Goal: Book appointment/travel/reservation

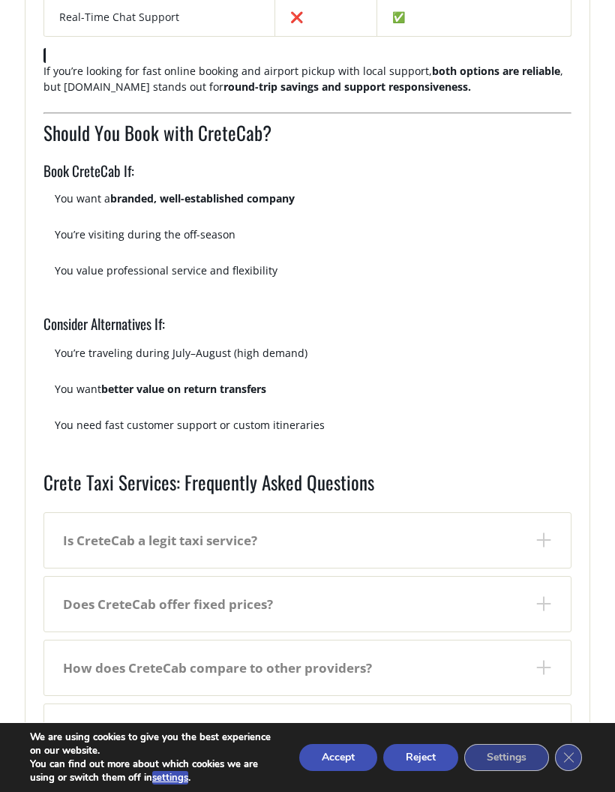
scroll to position [2095, 0]
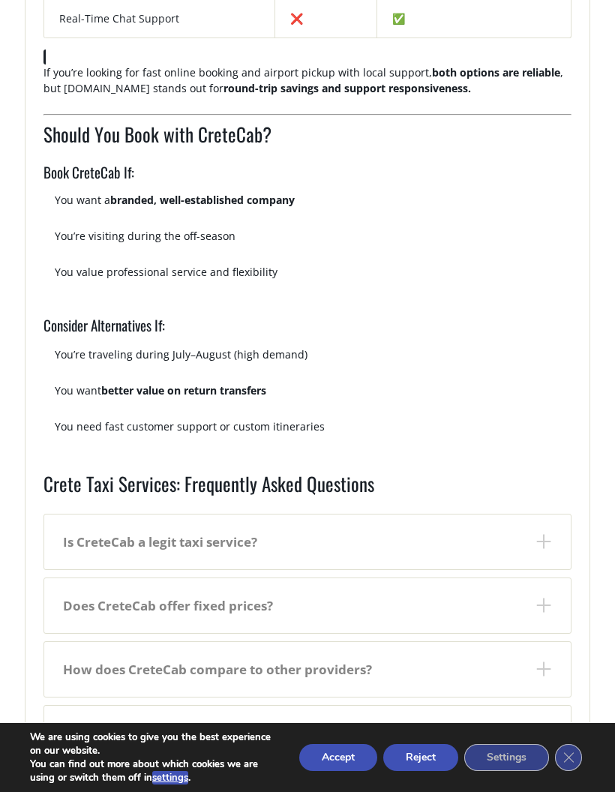
click at [124, 531] on dt "Is CreteCab a legit taxi service?" at bounding box center [307, 541] width 526 height 55
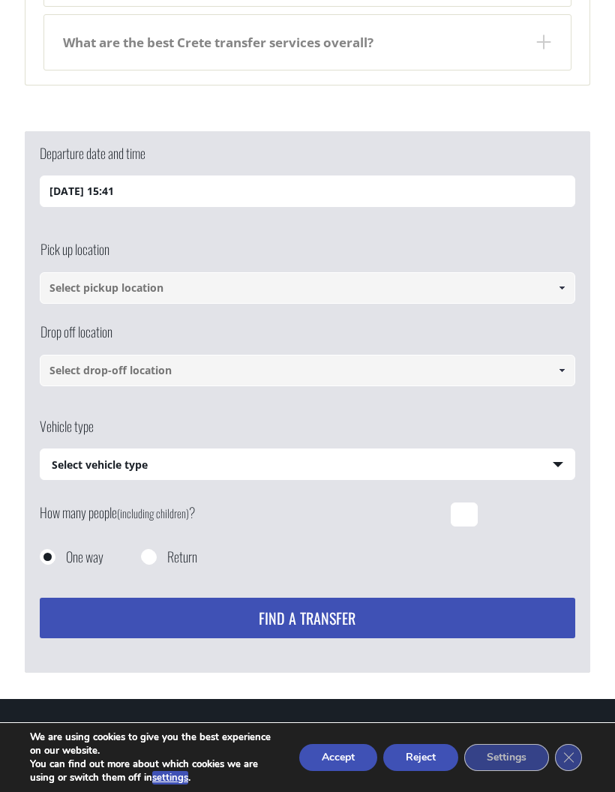
scroll to position [2846, 0]
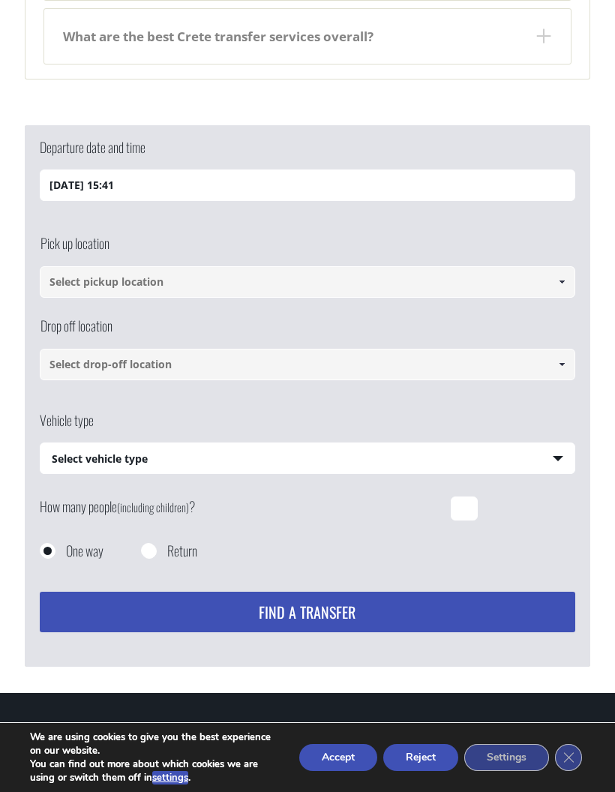
click at [99, 274] on input at bounding box center [307, 281] width 535 height 31
click at [99, 169] on input "21/09/2025 15:41" at bounding box center [307, 184] width 535 height 31
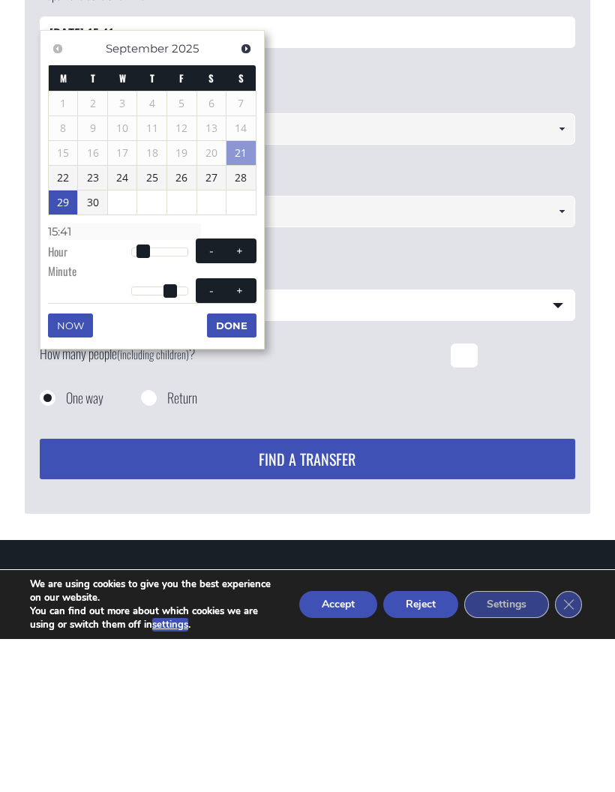
click at [58, 343] on link "29" at bounding box center [63, 355] width 29 height 24
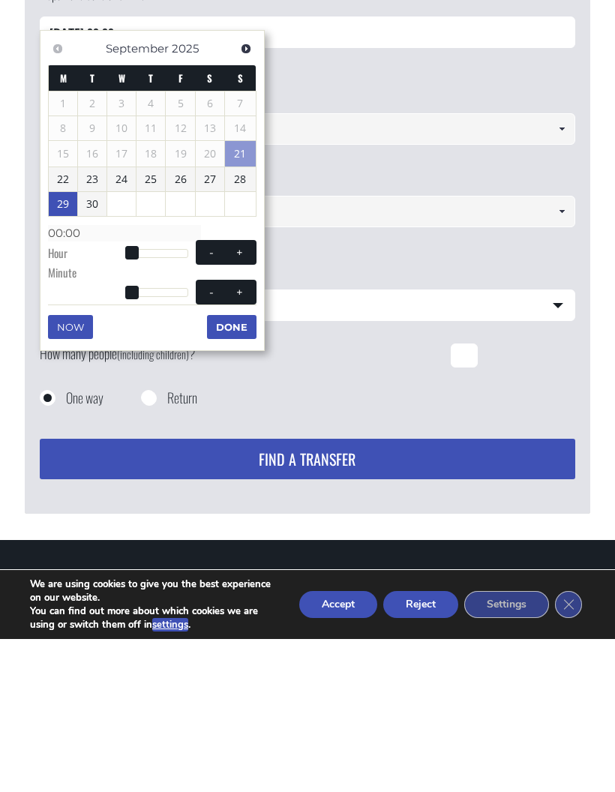
click at [234, 400] on span at bounding box center [239, 406] width 12 height 12
type input "29/09/2025 01:00"
type input "01:00"
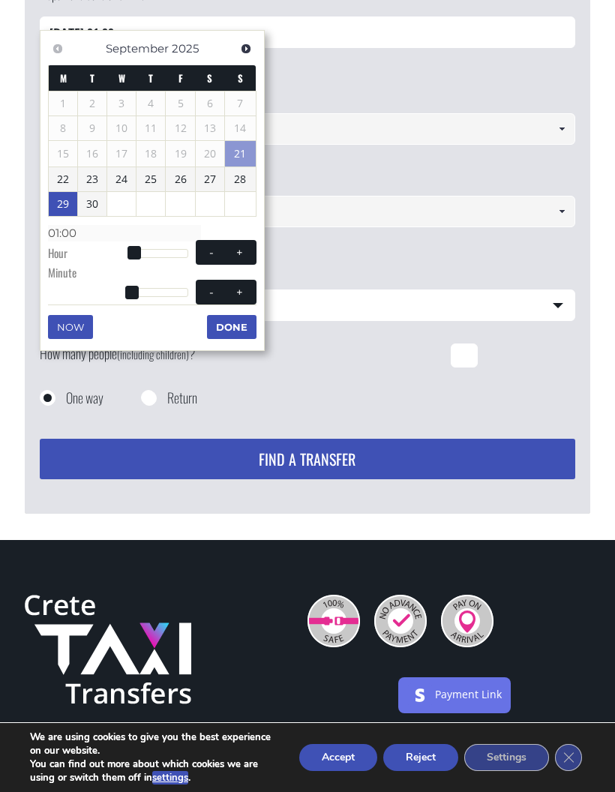
click at [245, 249] on span at bounding box center [239, 253] width 12 height 12
type input "29/09/2025 02:00"
type input "02:00"
click at [72, 238] on dd "02:00" at bounding box center [152, 234] width 208 height 20
click at [495, 253] on div "Vehicle type Select vehicle type Select vehicle type Taxi (4 passengers) Merced…" at bounding box center [307, 294] width 535 height 83
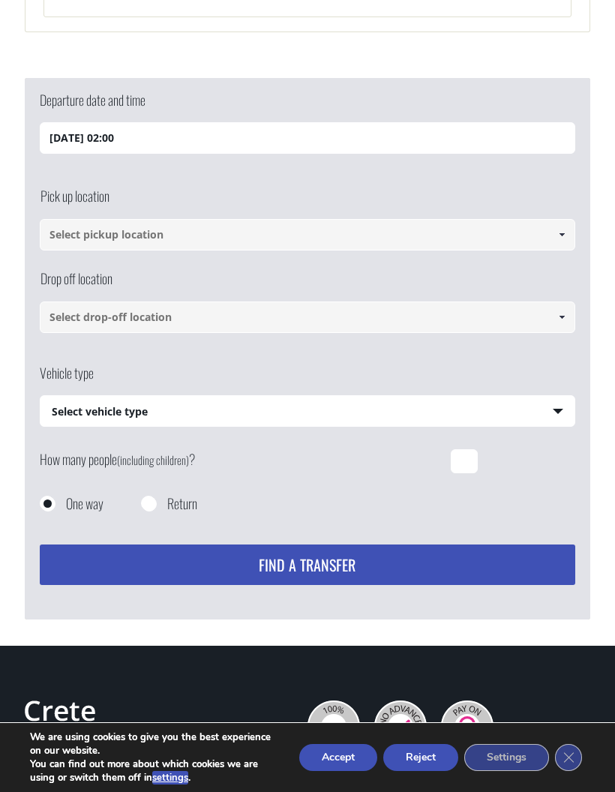
click at [240, 123] on input "29/09/2025 02:00" at bounding box center [307, 137] width 535 height 31
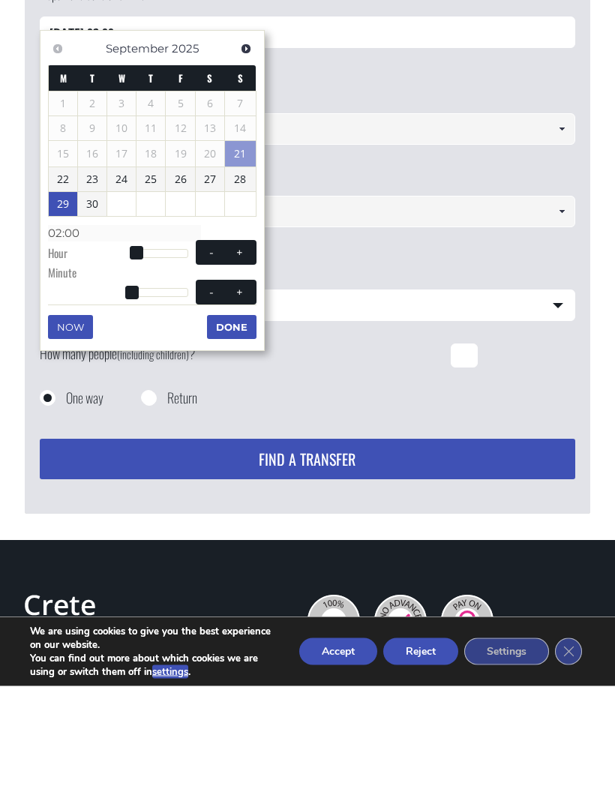
click at [236, 353] on span at bounding box center [239, 359] width 12 height 12
type input "29/09/2025 03:00"
type input "03:00"
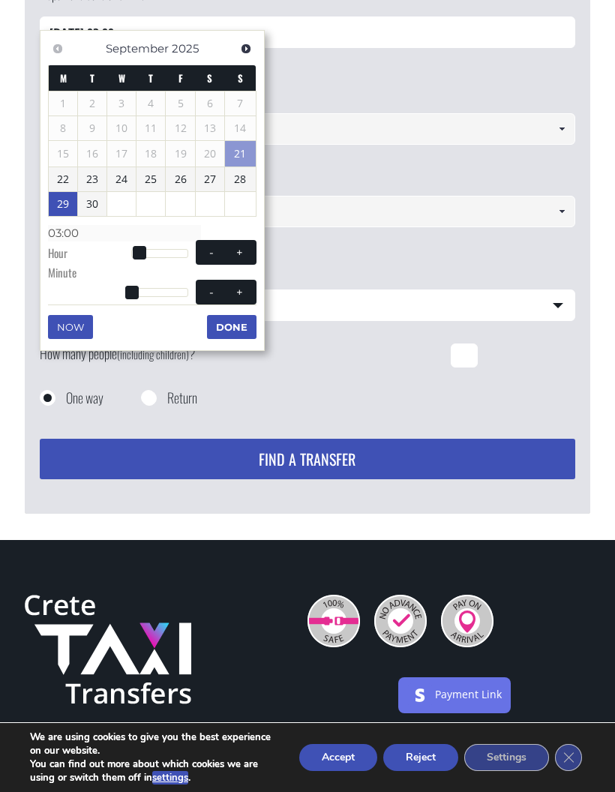
click at [242, 247] on span at bounding box center [239, 253] width 12 height 12
type input "29/09/2025 04:00"
type input "04:00"
click at [241, 250] on span at bounding box center [239, 253] width 12 height 12
type input "29/09/2025 05:00"
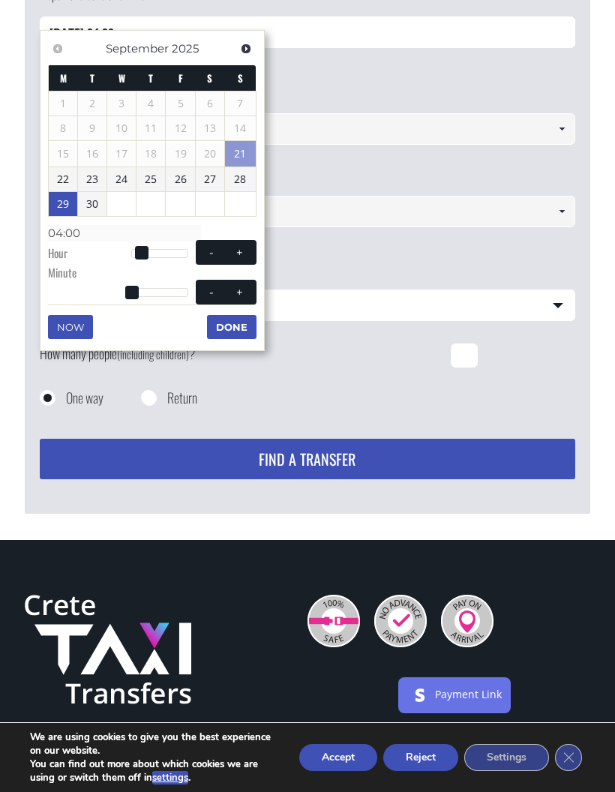
type input "05:00"
click at [241, 247] on span at bounding box center [239, 253] width 12 height 12
type input "29/09/2025 06:00"
type input "06:00"
click at [241, 247] on span at bounding box center [239, 253] width 12 height 12
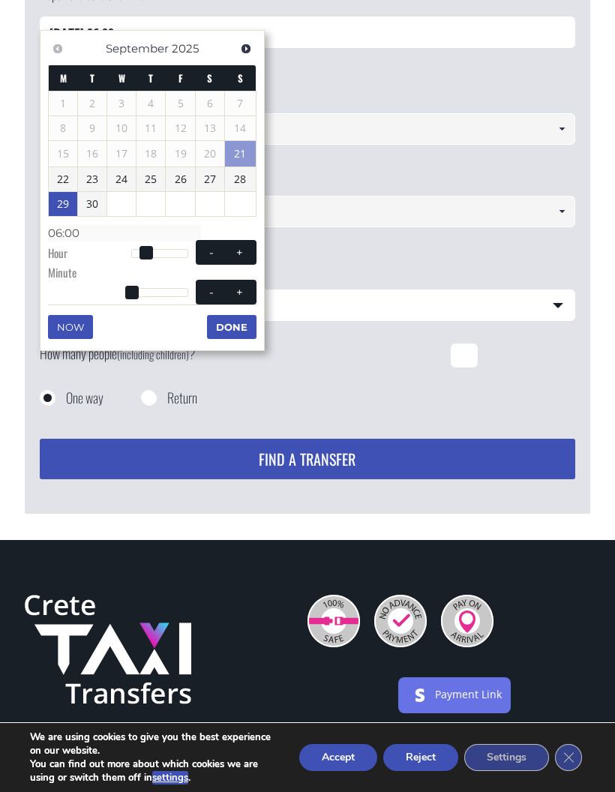
type input "29/09/2025 07:00"
type input "07:00"
click at [245, 248] on span at bounding box center [239, 253] width 12 height 12
type input "29/09/2025 08:00"
type input "08:00"
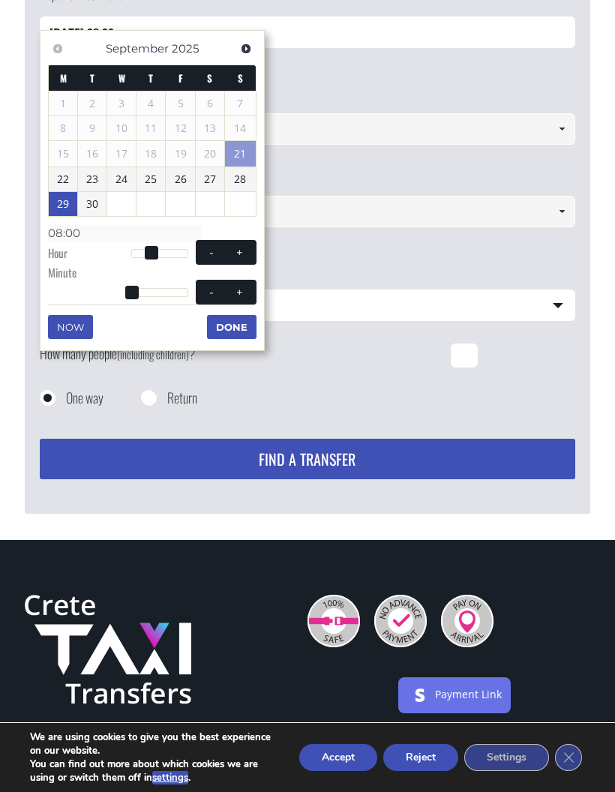
click at [244, 248] on span at bounding box center [239, 253] width 12 height 12
type input "29/09/2025 09:00"
type input "09:00"
click at [250, 245] on button "+" at bounding box center [239, 252] width 27 height 14
type input "29/09/2025 10:00"
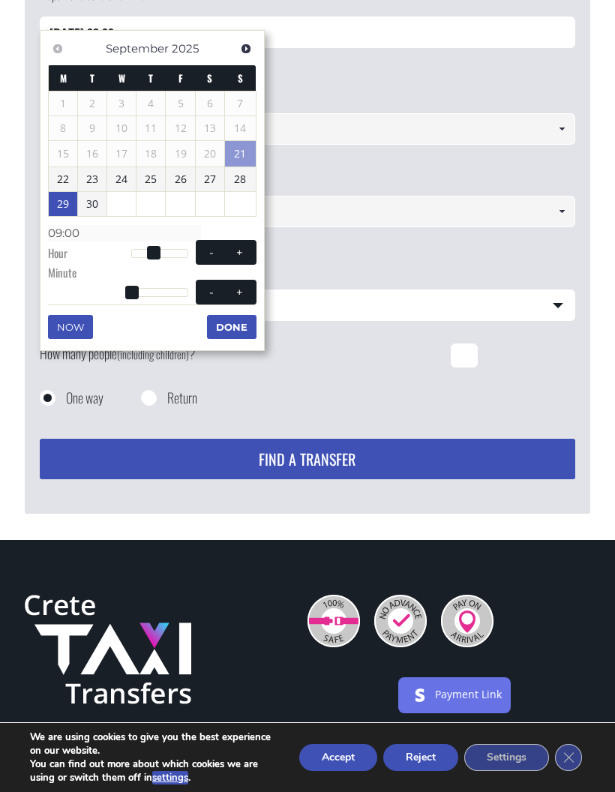
type input "10:00"
click at [249, 245] on button "+" at bounding box center [239, 252] width 27 height 14
type input "29/09/2025 11:00"
type input "11:00"
click at [207, 247] on span at bounding box center [211, 253] width 12 height 12
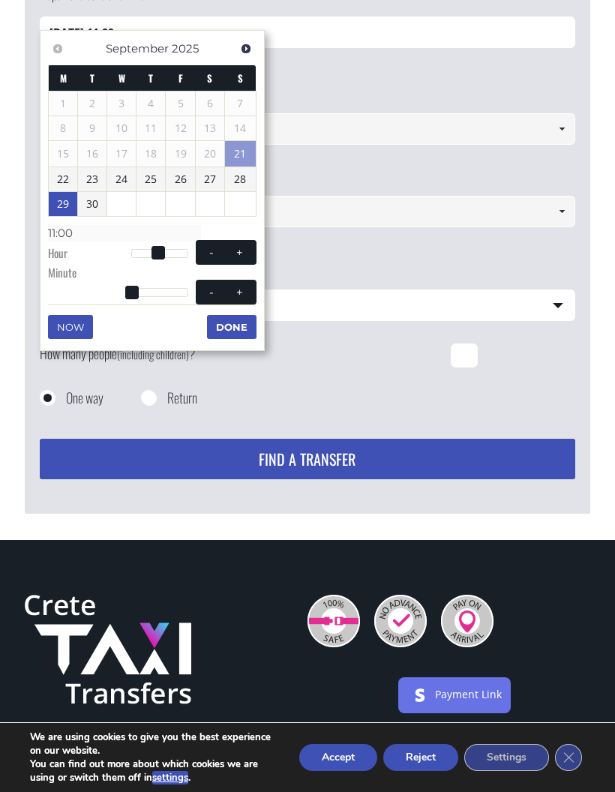
type input "29/09/2025 10:00"
type input "10:00"
click at [242, 288] on span at bounding box center [239, 292] width 12 height 12
type input "29/09/2025 10:01"
type input "10:01"
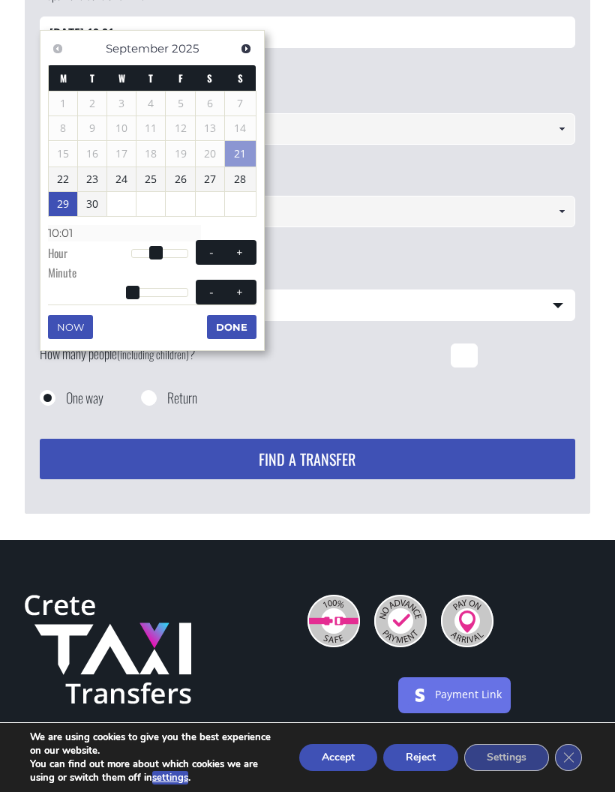
click at [203, 285] on button "-" at bounding box center [211, 292] width 27 height 14
type input "29/09/2025 10:00"
type input "10:00"
click at [247, 325] on button "Done" at bounding box center [231, 327] width 49 height 24
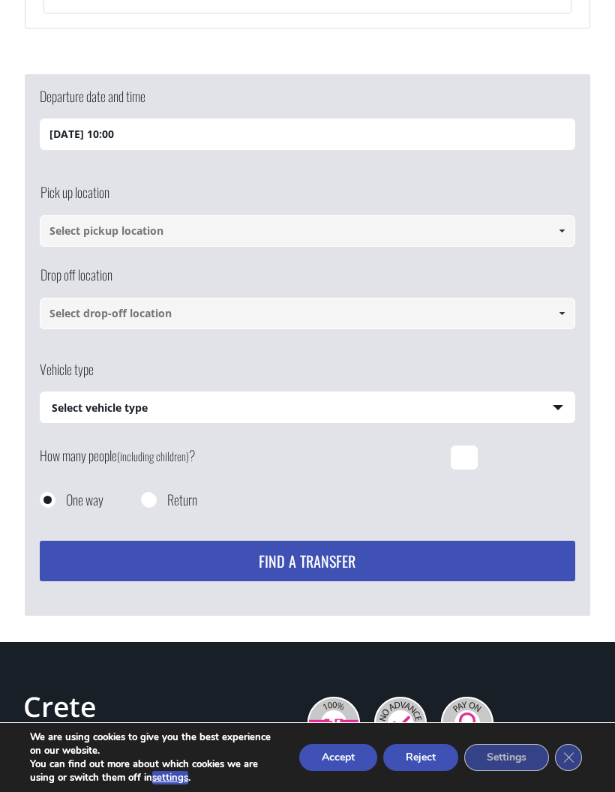
click at [241, 215] on input at bounding box center [307, 230] width 535 height 31
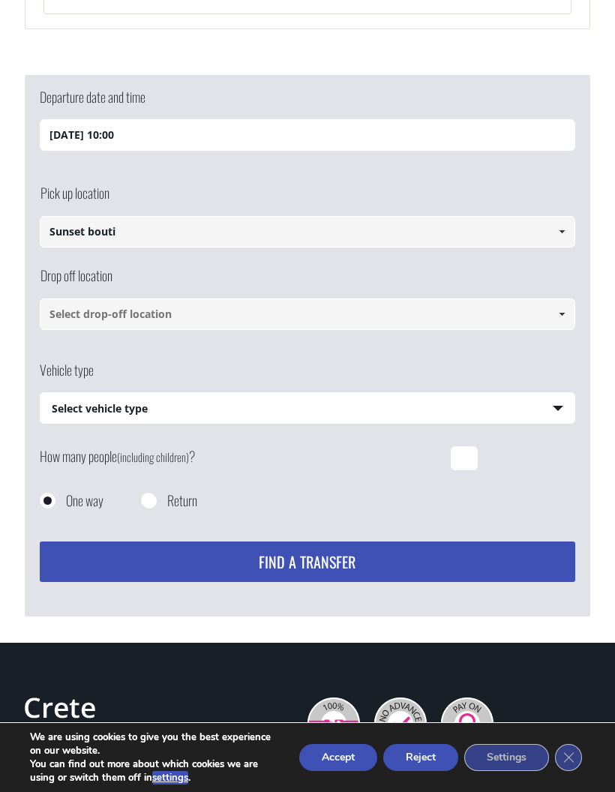
click at [567, 226] on span at bounding box center [561, 232] width 12 height 12
type input "Sunset boutique hotel and spa"
click at [354, 298] on input at bounding box center [307, 313] width 535 height 31
click at [354, 298] on input "Water" at bounding box center [307, 313] width 535 height 31
click at [558, 308] on span at bounding box center [561, 314] width 12 height 12
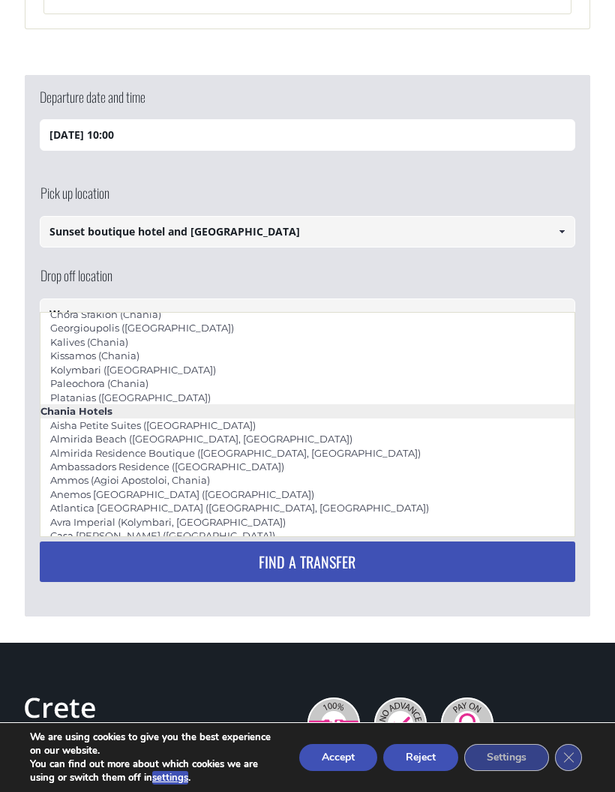
scroll to position [163, 0]
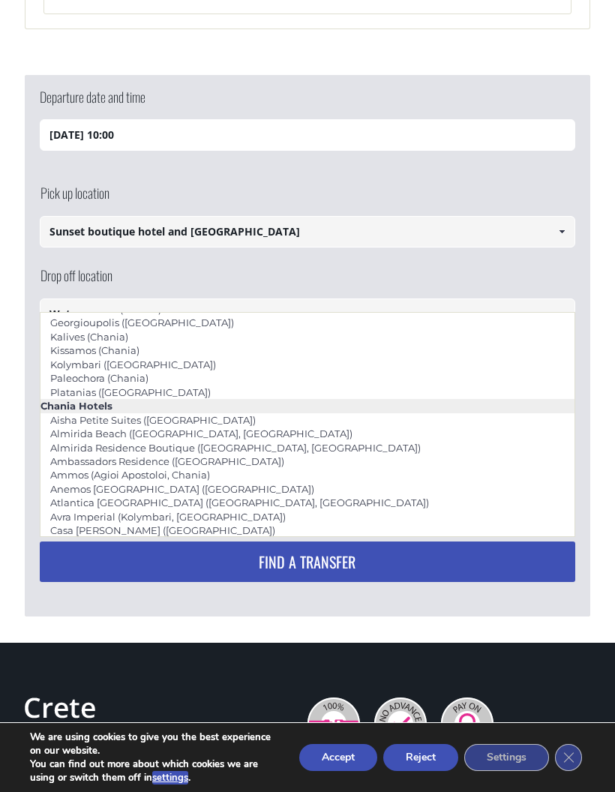
click at [421, 266] on div "Drop off location Select drop-off location Select drop-off location Chania airp…" at bounding box center [307, 307] width 535 height 82
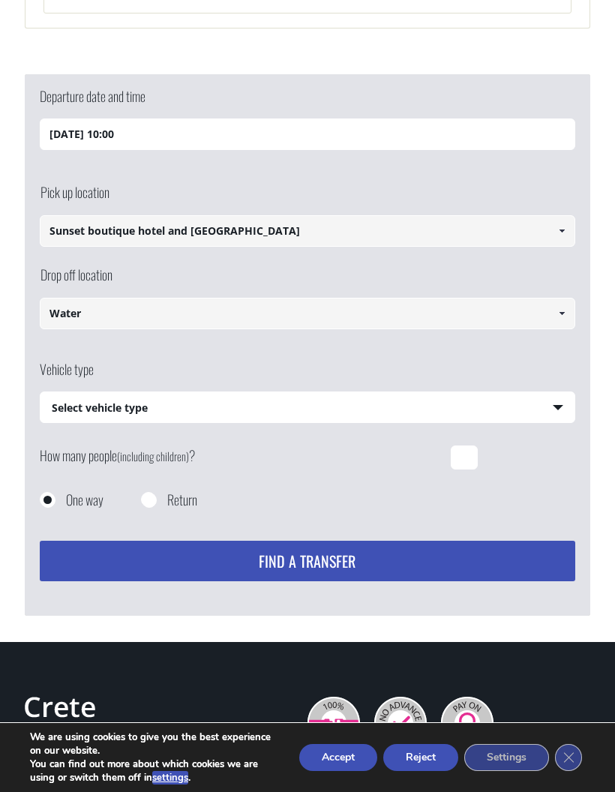
click at [359, 299] on input "Water" at bounding box center [307, 313] width 535 height 31
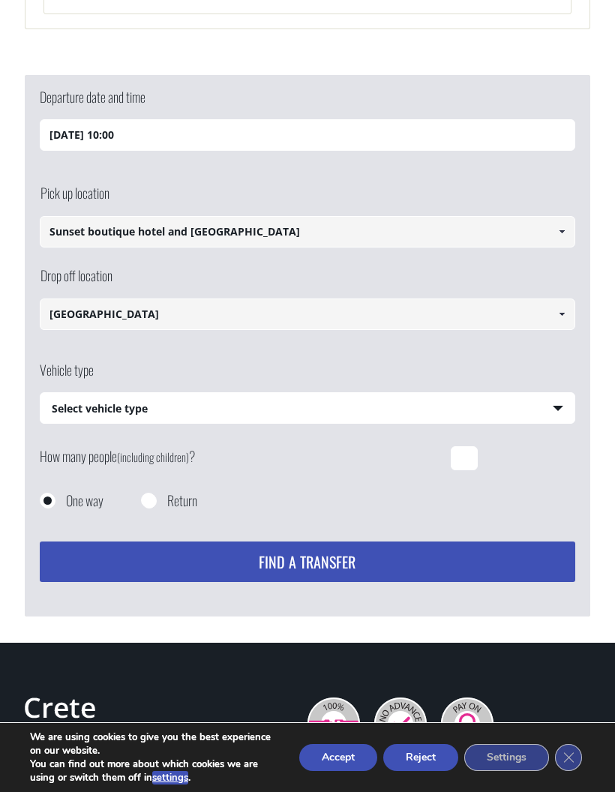
type input "Water city"
click at [358, 397] on select "Select vehicle type Taxi (4 passengers) Mercedes E Class Mini Van (7 passengers…" at bounding box center [307, 408] width 534 height 31
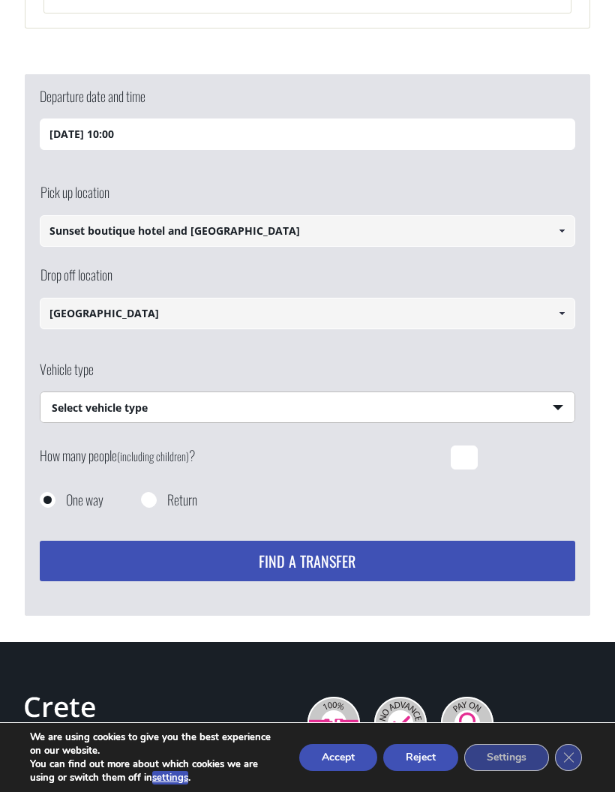
select select "540"
click at [151, 472] on div "How many people (including children) ?" at bounding box center [307, 468] width 535 height 46
click at [153, 493] on input "Return" at bounding box center [148, 500] width 15 height 15
radio input "true"
type input "Water city"
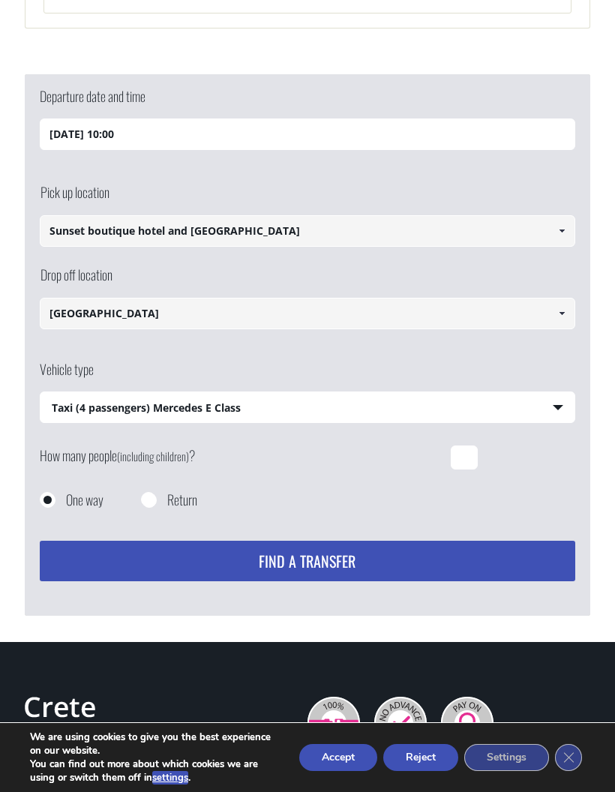
type input "Sunset boutique hotel and spa"
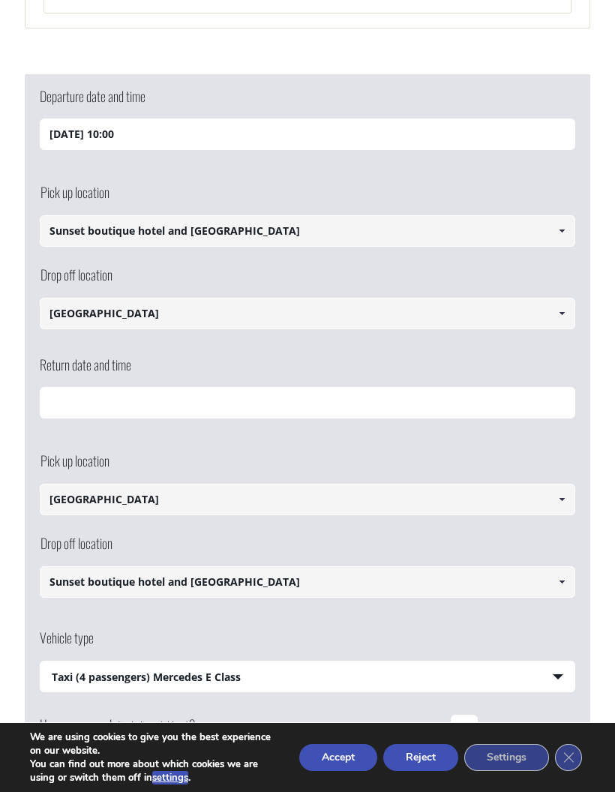
click at [70, 387] on input "Return date and time" at bounding box center [307, 402] width 535 height 31
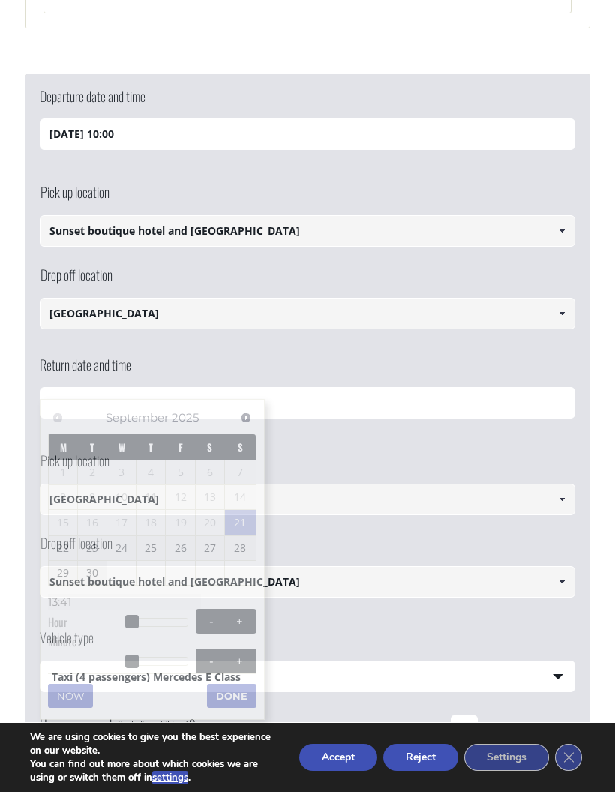
scroll to position [2968, 0]
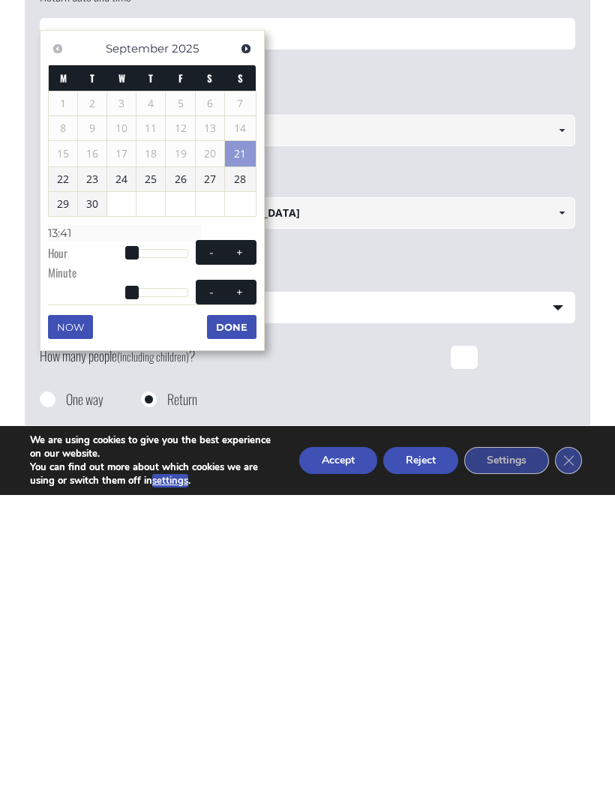
click at [64, 489] on link "29" at bounding box center [63, 501] width 28 height 24
click at [242, 542] on button "+" at bounding box center [239, 549] width 27 height 14
type input "29/09/2025 14:41"
type input "14:41"
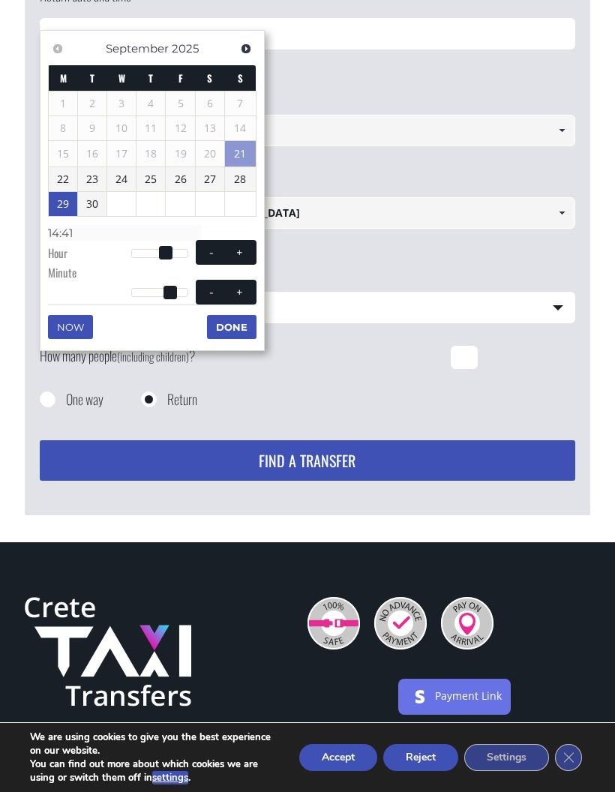
click at [241, 245] on button "+" at bounding box center [239, 252] width 27 height 14
type input "29/09/2025 15:41"
type input "15:41"
click at [238, 250] on span at bounding box center [239, 253] width 12 height 12
type input "29/09/2025 16:41"
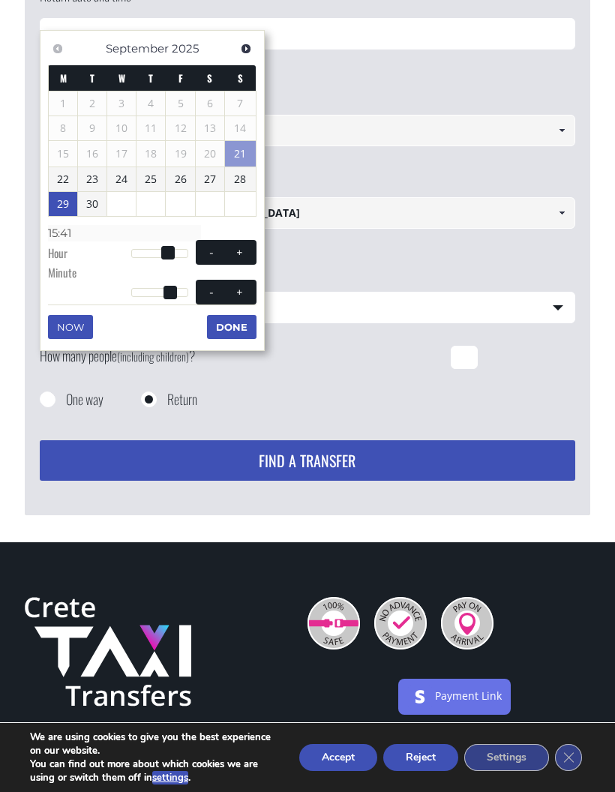
type input "16:41"
click at [234, 325] on button "Done" at bounding box center [231, 327] width 49 height 24
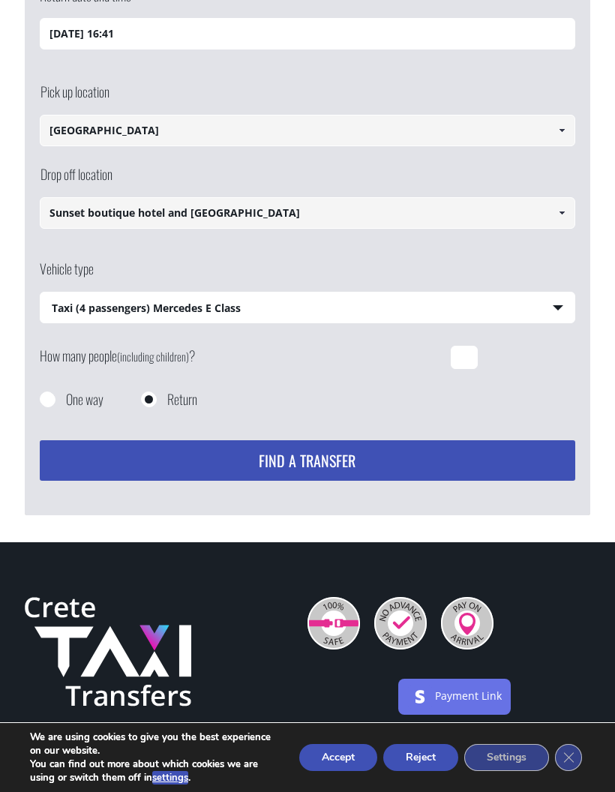
click at [382, 451] on button "Find a transfer" at bounding box center [307, 460] width 535 height 40
click at [461, 346] on input "How many people (including children) ?" at bounding box center [464, 358] width 27 height 24
click at [464, 346] on input "How many people (including children) ?" at bounding box center [464, 358] width 27 height 24
type input "2"
click at [417, 440] on button "Find a transfer" at bounding box center [307, 460] width 535 height 40
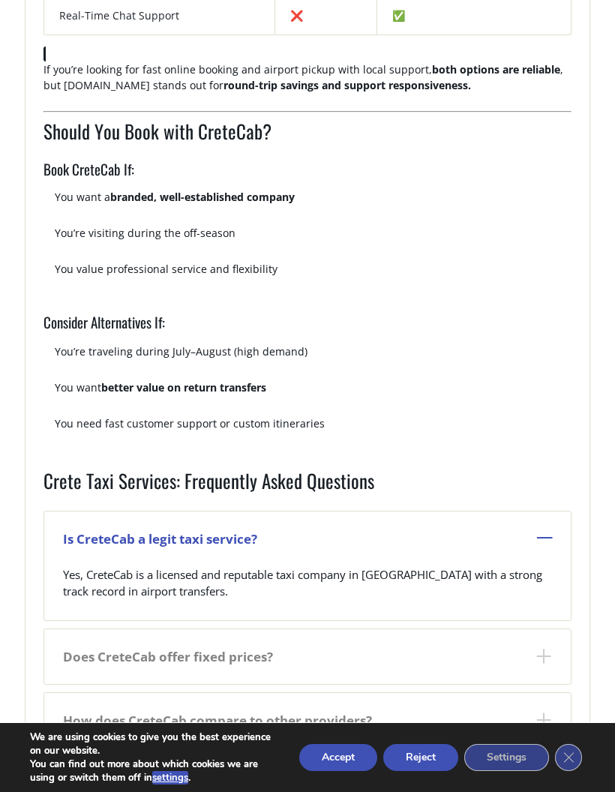
scroll to position [2065, 0]
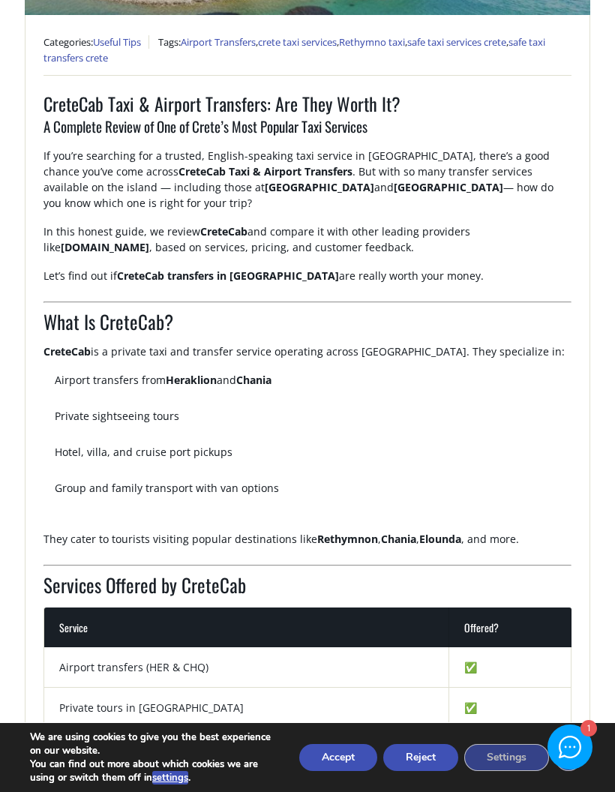
scroll to position [343, 0]
